Goal: Task Accomplishment & Management: Manage account settings

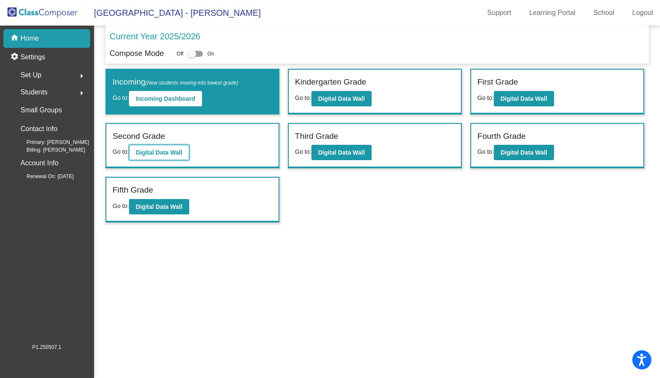
click at [154, 151] on b "Digital Data Wall" at bounding box center [159, 152] width 47 height 7
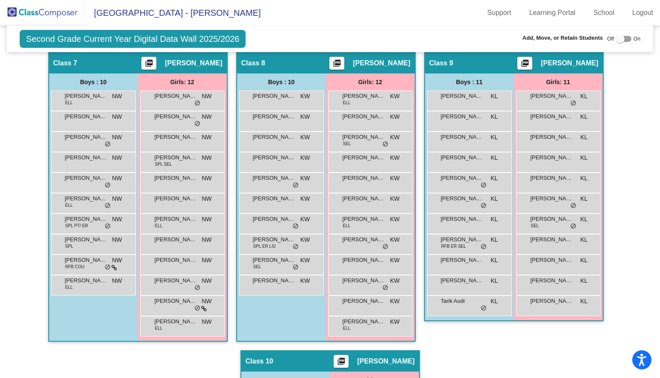
scroll to position [1135, 0]
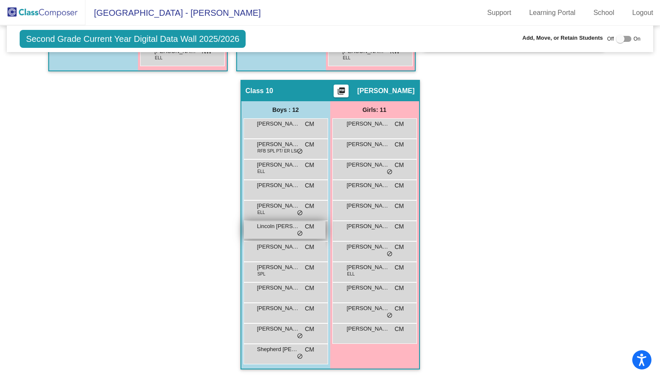
click at [280, 226] on div "Lincoln [PERSON_NAME] lock do_not_disturb_alt" at bounding box center [285, 230] width 82 height 18
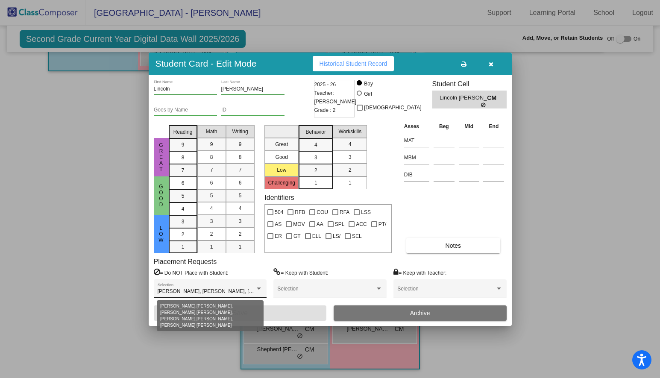
click at [259, 287] on div at bounding box center [259, 289] width 8 height 6
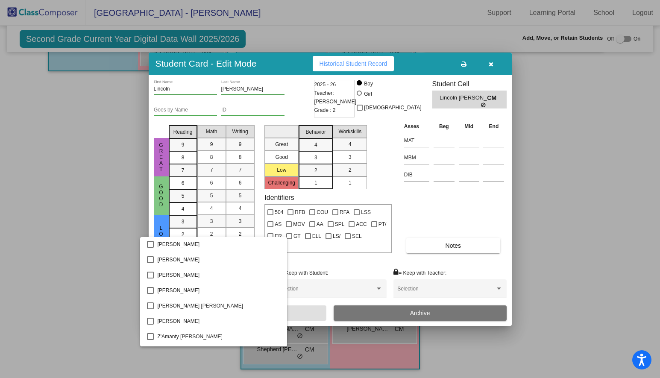
scroll to position [3259, 0]
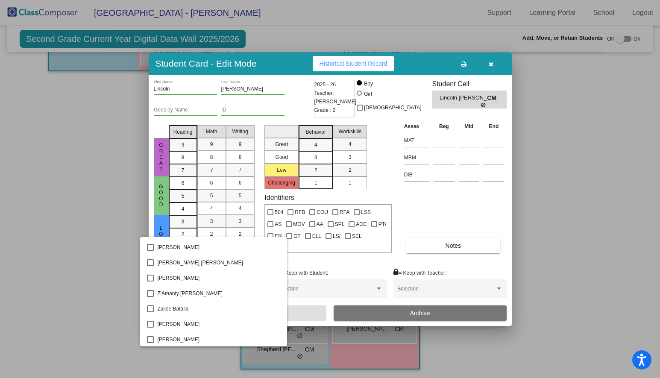
click at [58, 209] on div at bounding box center [330, 189] width 660 height 378
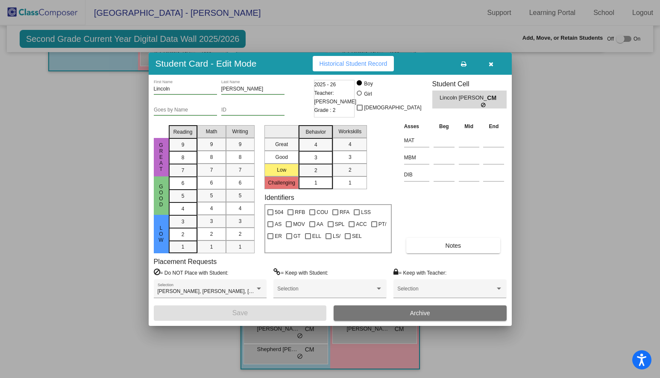
click at [350, 64] on span "Historical Student Record" at bounding box center [354, 63] width 68 height 7
click at [488, 65] on button "button" at bounding box center [491, 63] width 27 height 15
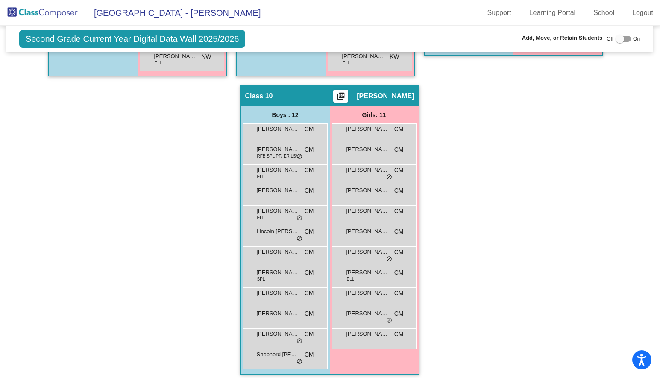
scroll to position [1121, 0]
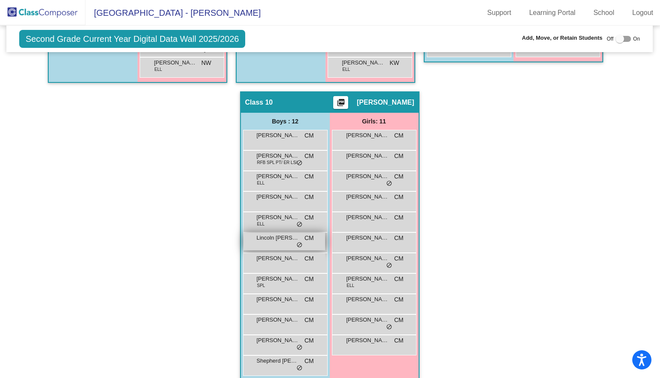
click at [275, 243] on div "Lincoln [PERSON_NAME] lock do_not_disturb_alt" at bounding box center [285, 242] width 82 height 18
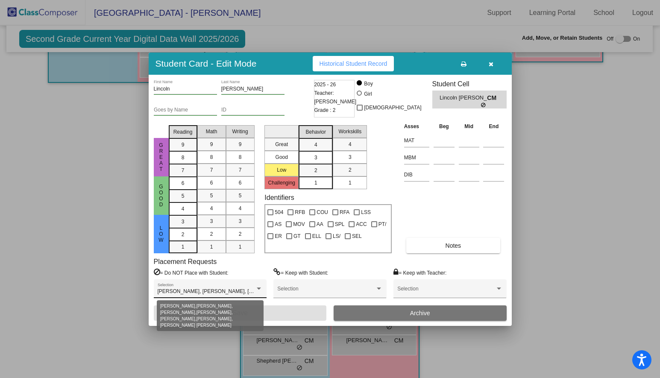
click at [259, 286] on div at bounding box center [259, 289] width 8 height 6
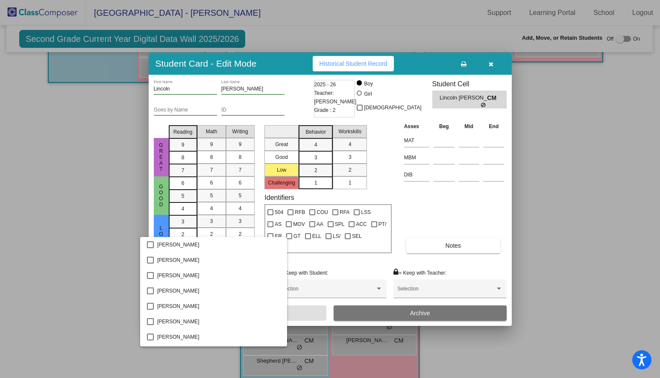
scroll to position [568, 0]
click at [102, 184] on div at bounding box center [330, 189] width 660 height 378
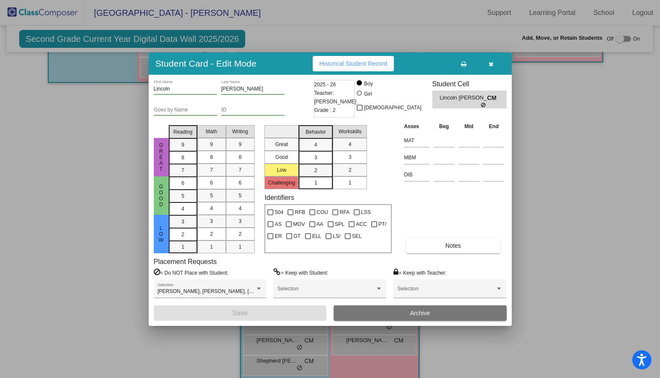
click at [492, 67] on icon "button" at bounding box center [491, 64] width 5 height 6
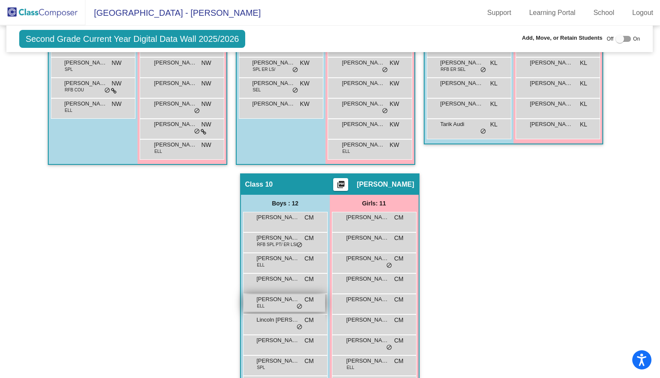
scroll to position [1135, 0]
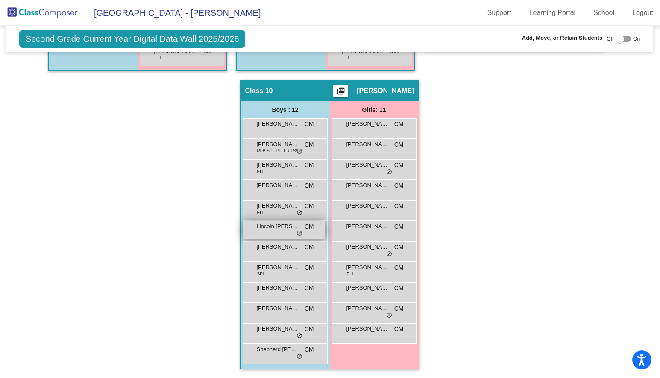
click at [277, 231] on div "Lincoln [PERSON_NAME] lock do_not_disturb_alt" at bounding box center [285, 230] width 82 height 18
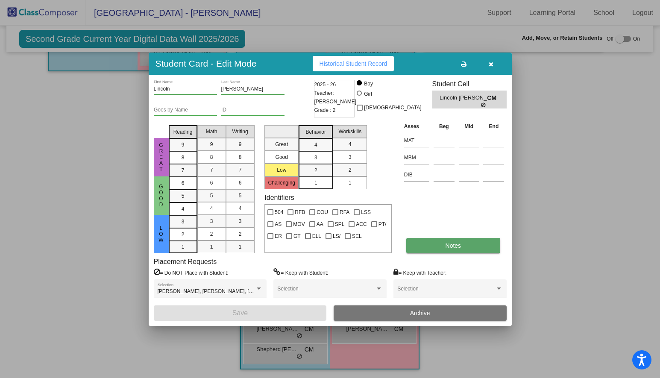
click at [431, 249] on button "Notes" at bounding box center [453, 245] width 94 height 15
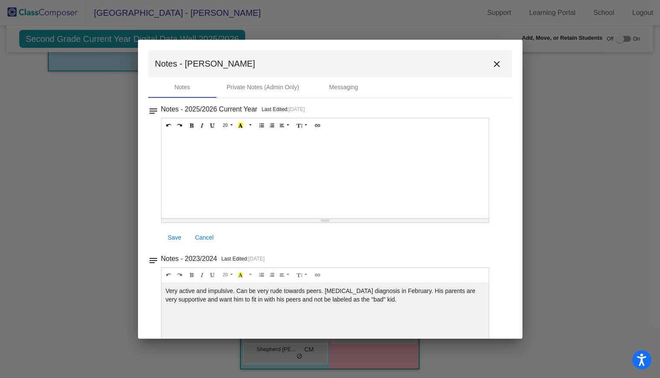
click at [179, 141] on div at bounding box center [326, 175] width 328 height 85
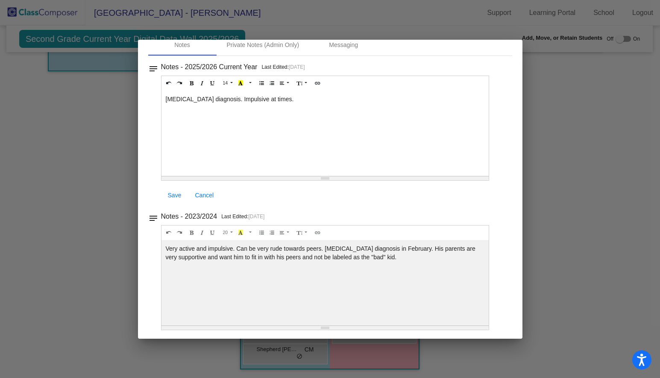
scroll to position [0, 0]
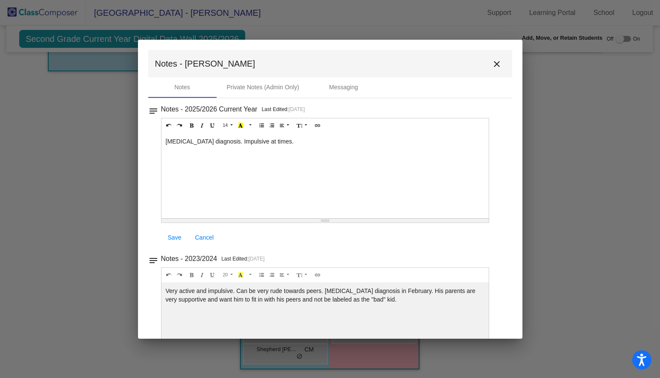
click at [203, 167] on div "[MEDICAL_DATA] diagnosis. Impulsive at times." at bounding box center [326, 175] width 328 height 85
click at [493, 60] on mat-icon "close" at bounding box center [497, 64] width 10 height 10
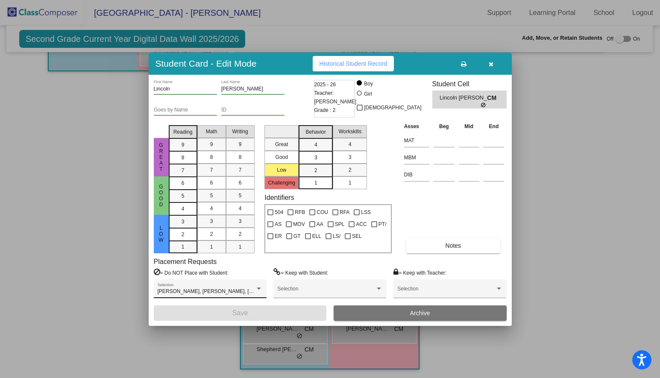
click at [243, 286] on div "[PERSON_NAME], [PERSON_NAME], [PERSON_NAME], [PERSON_NAME], [PERSON_NAME], [PER…" at bounding box center [210, 290] width 105 height 15
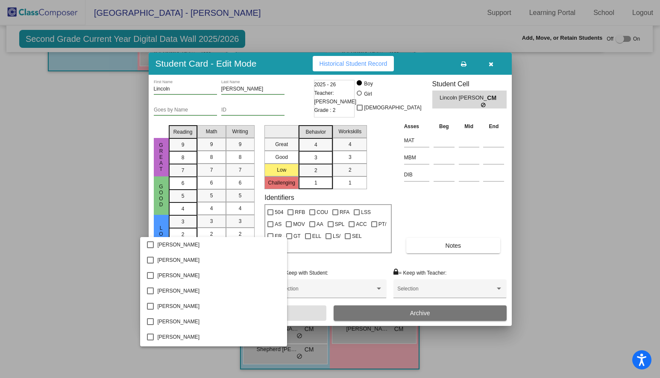
click at [83, 150] on div at bounding box center [330, 189] width 660 height 378
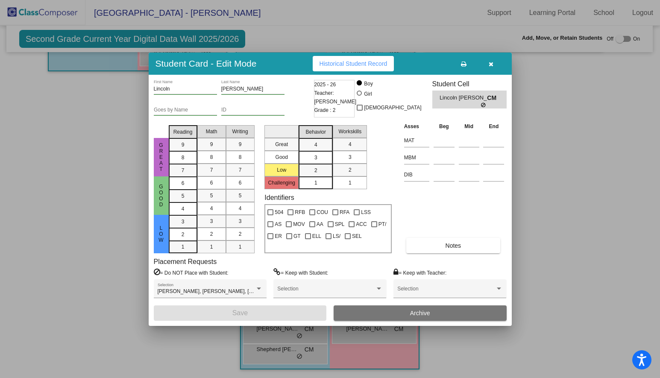
click at [374, 28] on div at bounding box center [330, 189] width 660 height 378
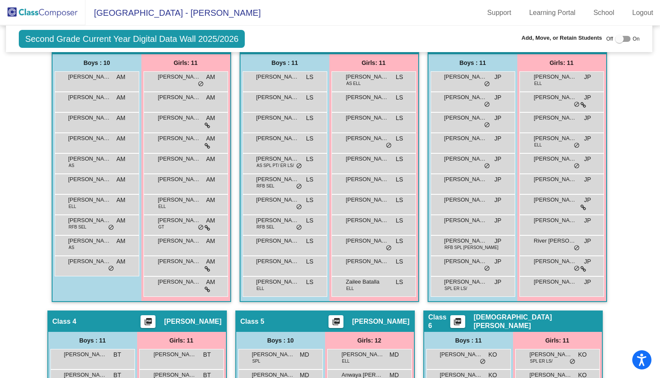
scroll to position [303, 1]
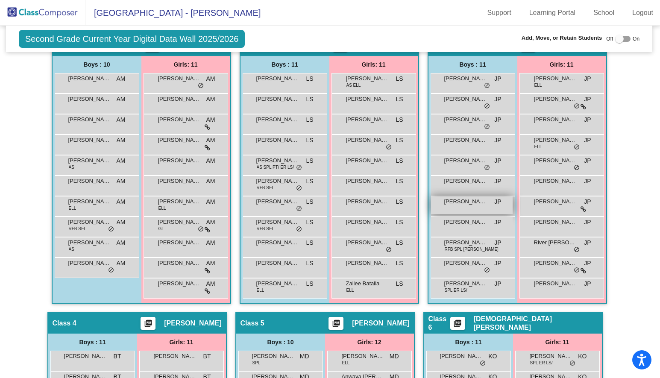
click at [480, 201] on span "[PERSON_NAME]" at bounding box center [465, 201] width 43 height 9
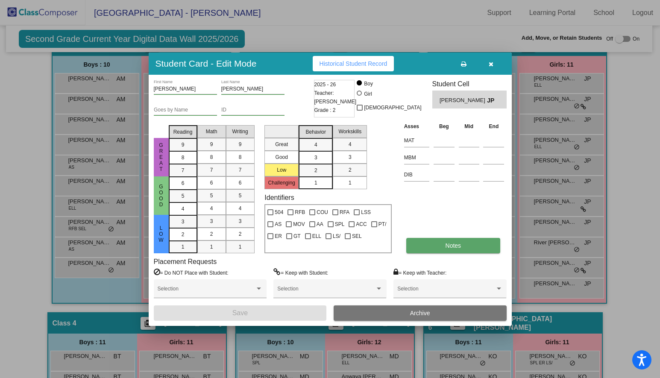
click at [436, 242] on button "Notes" at bounding box center [453, 245] width 94 height 15
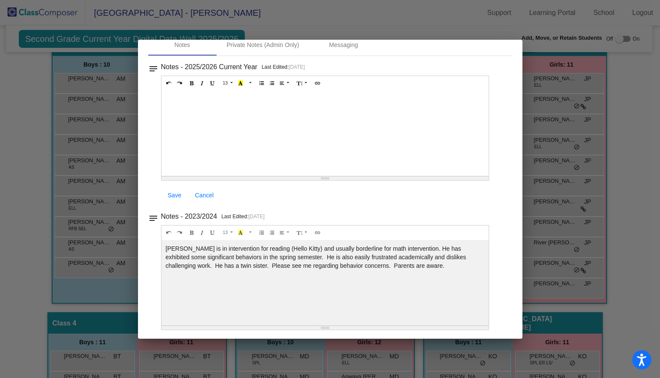
scroll to position [0, 0]
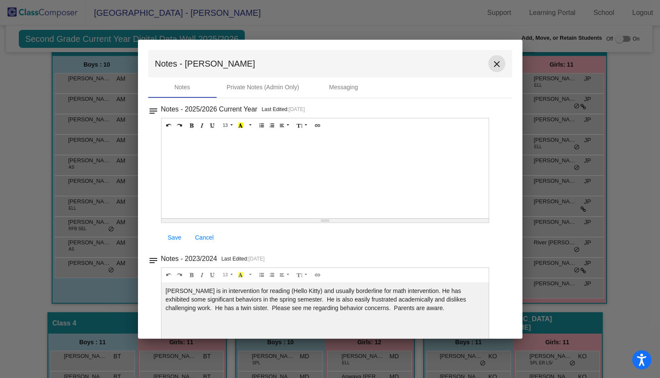
click at [492, 62] on mat-icon "close" at bounding box center [497, 64] width 10 height 10
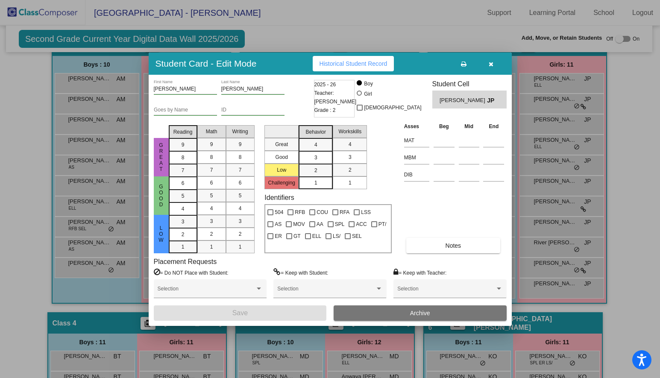
click at [491, 67] on button "button" at bounding box center [491, 63] width 27 height 15
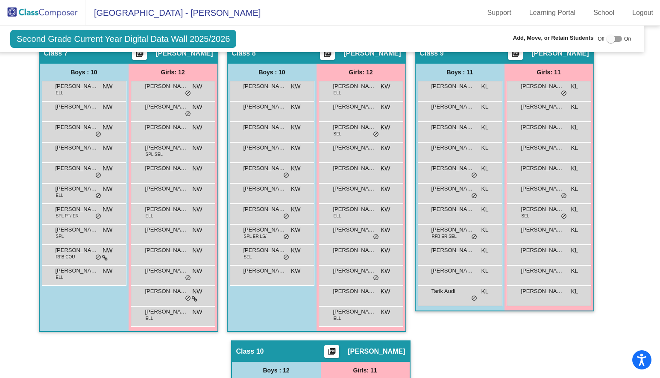
scroll to position [865, 9]
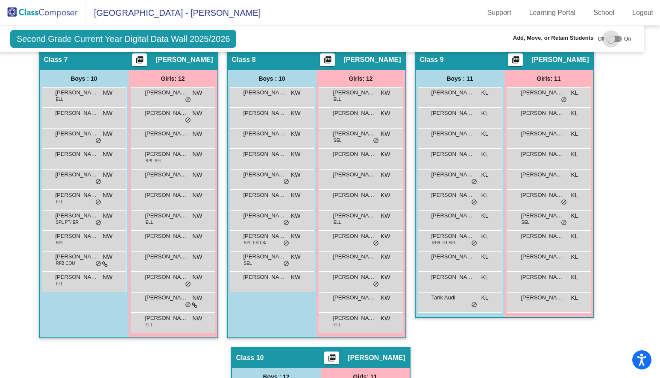
click at [617, 39] on div at bounding box center [614, 39] width 15 height 6
checkbox input "true"
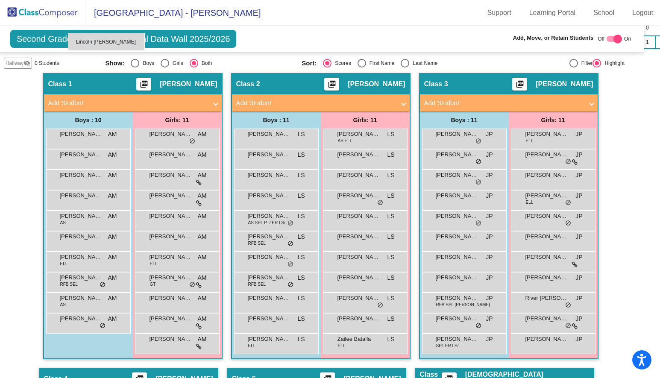
scroll to position [261, 9]
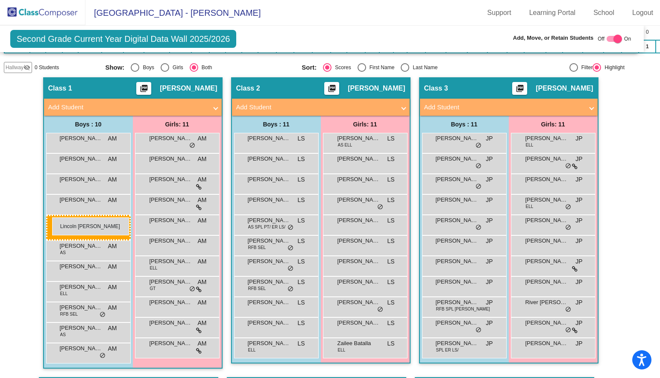
drag, startPoint x: 271, startPoint y: 226, endPoint x: 52, endPoint y: 218, distance: 218.6
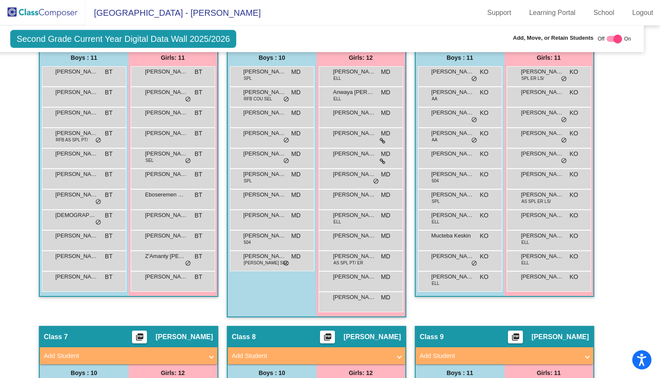
scroll to position [623, 9]
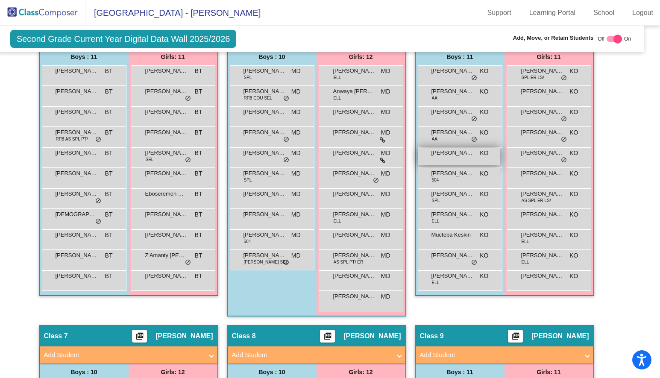
click at [462, 157] on div "[PERSON_NAME] KO lock do_not_disturb_alt" at bounding box center [459, 157] width 82 height 18
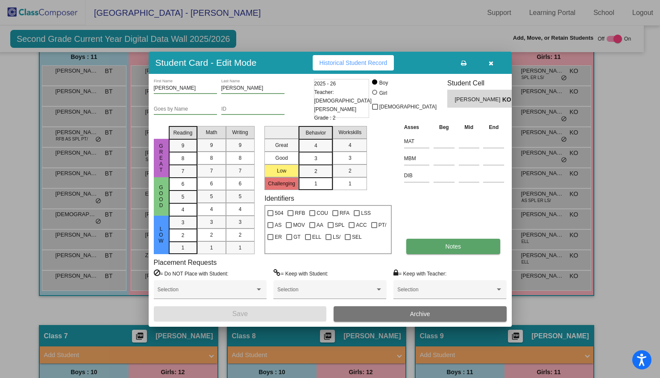
click at [460, 247] on span "Notes" at bounding box center [454, 246] width 16 height 7
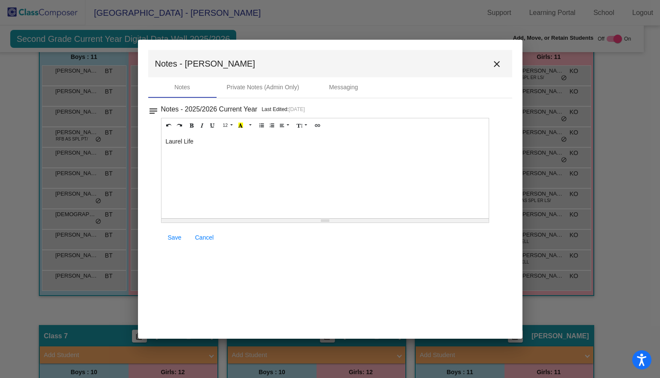
click at [179, 240] on span "Save" at bounding box center [175, 237] width 14 height 7
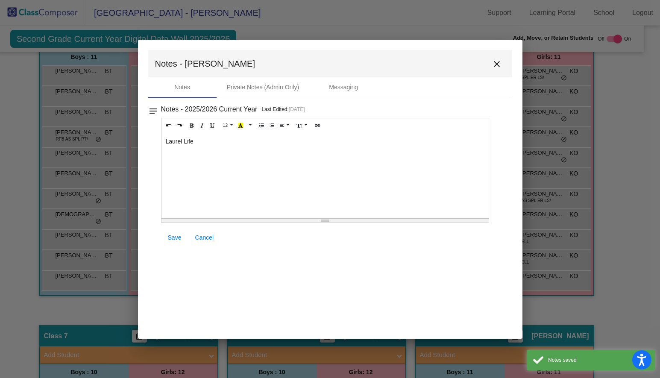
click at [496, 67] on mat-icon "close" at bounding box center [497, 64] width 10 height 10
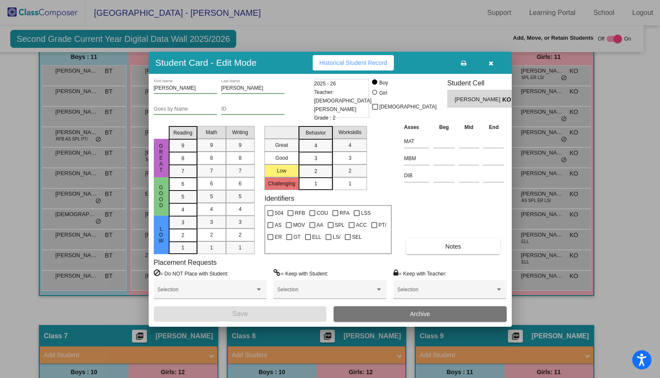
click at [489, 65] on icon "button" at bounding box center [491, 63] width 5 height 6
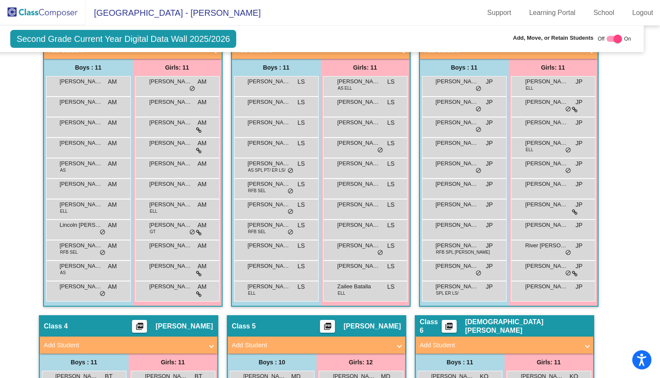
scroll to position [296, 9]
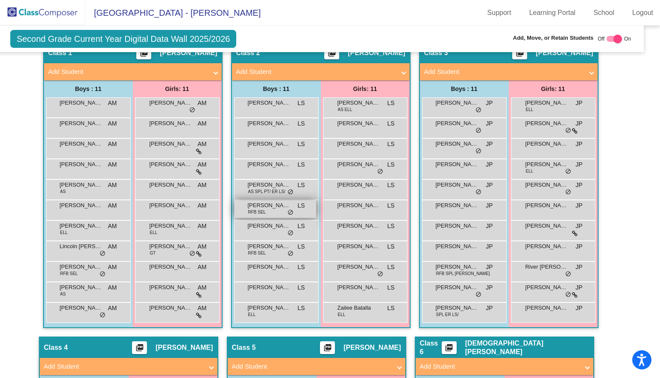
click at [267, 208] on div "[PERSON_NAME] RFB SEL LS lock do_not_disturb_alt" at bounding box center [276, 209] width 82 height 18
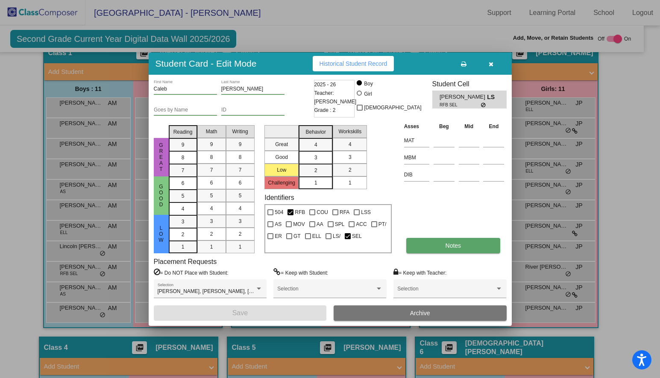
click at [441, 242] on button "Notes" at bounding box center [453, 245] width 94 height 15
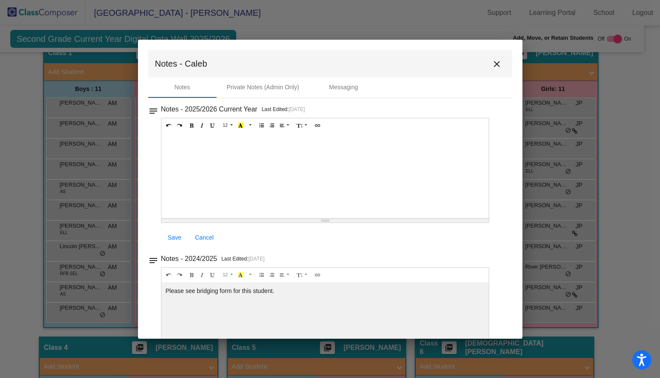
click at [213, 159] on div at bounding box center [326, 175] width 328 height 85
click at [169, 238] on span "Save" at bounding box center [175, 237] width 14 height 7
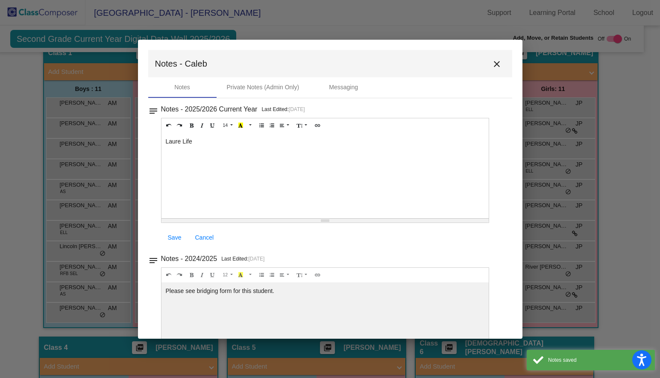
click at [492, 60] on mat-icon "close" at bounding box center [497, 64] width 10 height 10
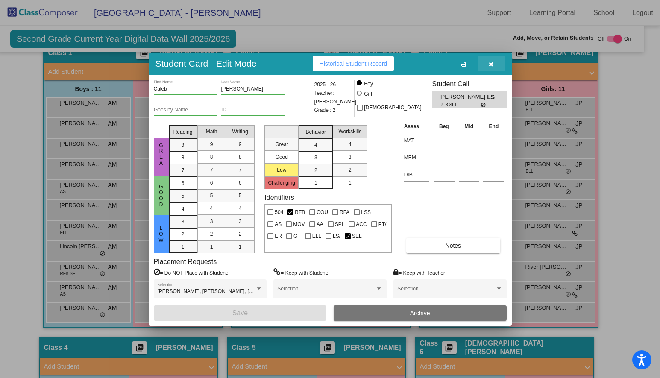
click at [491, 64] on icon "button" at bounding box center [491, 64] width 5 height 6
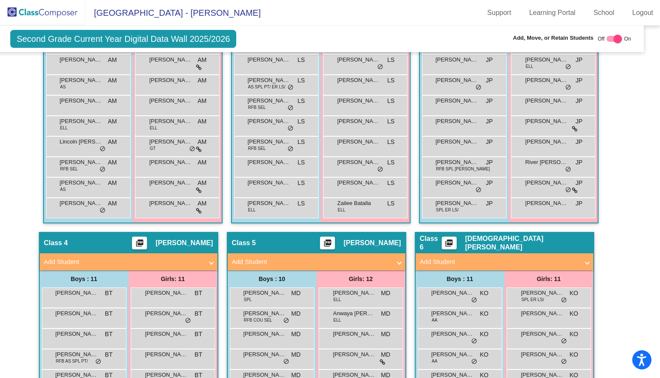
scroll to position [0, 9]
